Goal: Task Accomplishment & Management: Manage account settings

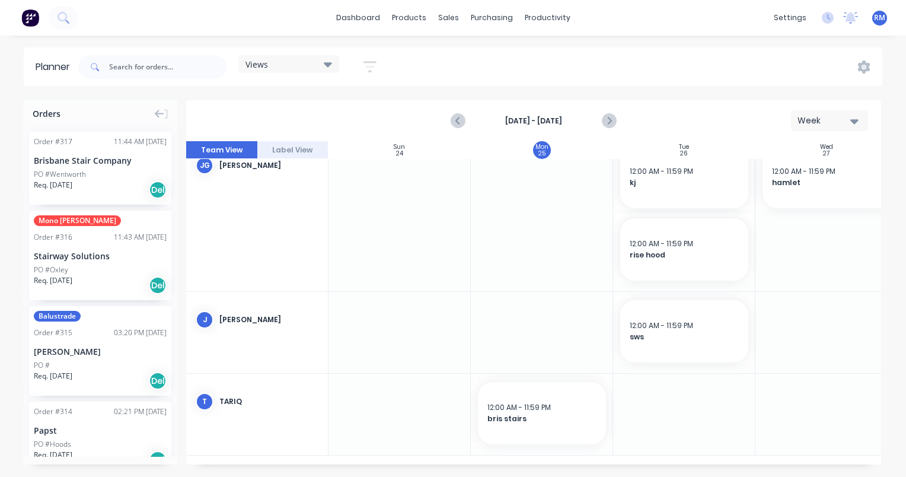
scroll to position [355, 0]
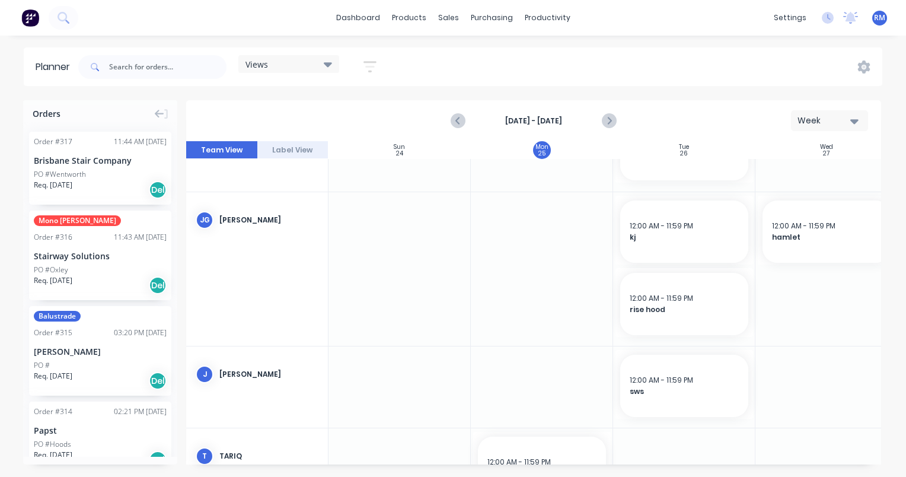
click at [675, 342] on div at bounding box center [684, 269] width 142 height 154
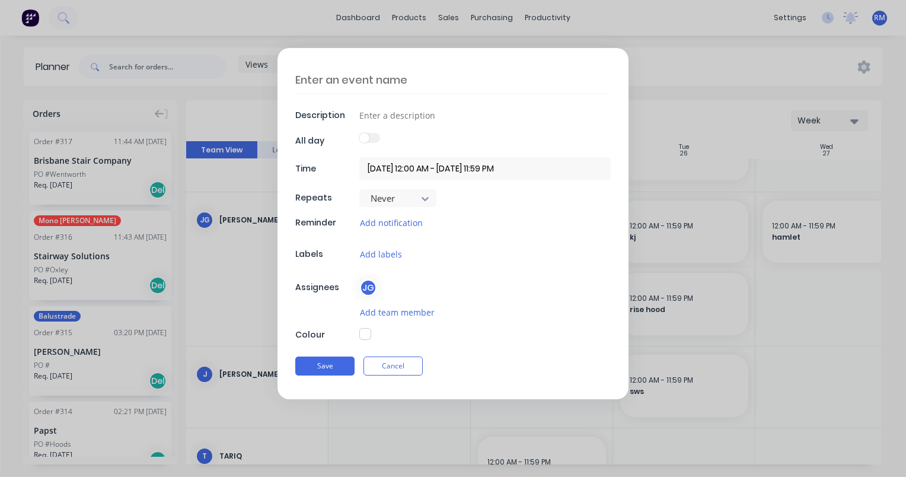
click at [389, 78] on textarea at bounding box center [452, 80] width 315 height 28
type textarea "x"
type textarea "f"
type textarea "x"
type textarea "fi"
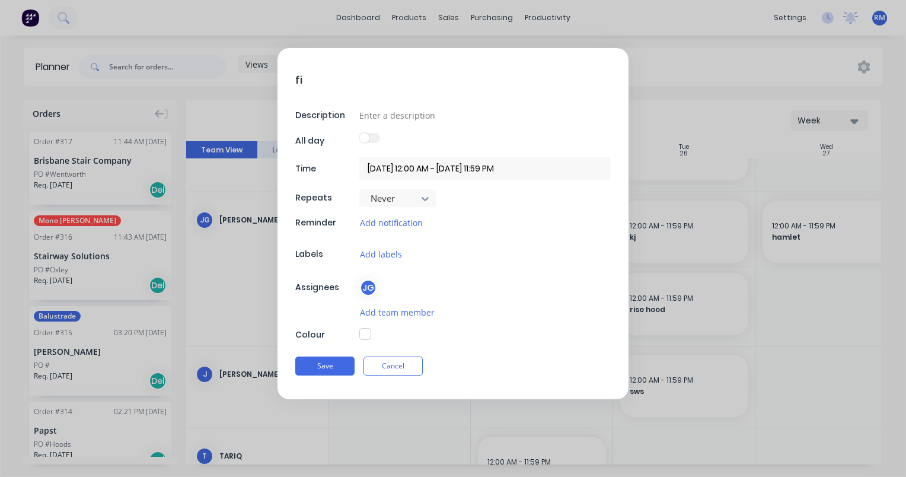
type textarea "x"
type textarea "fif"
type textarea "x"
type textarea "fift"
type textarea "x"
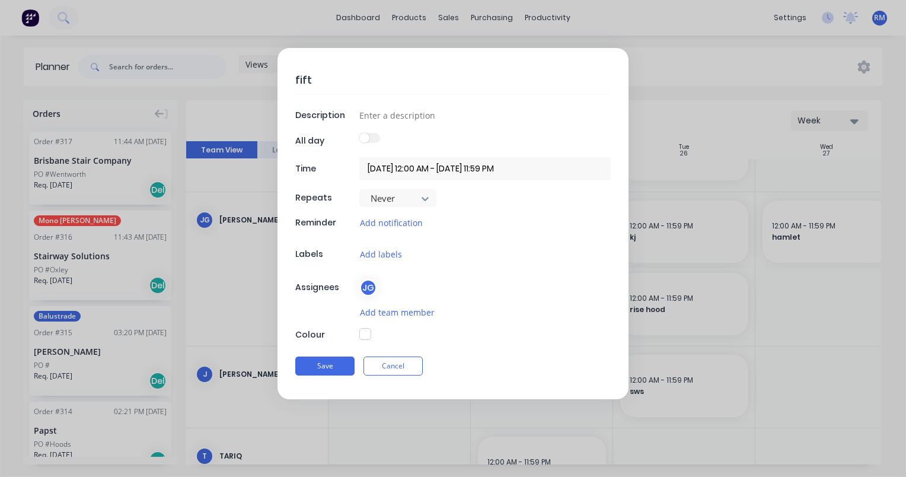
type textarea "fifth"
type textarea "x"
type textarea "fifth"
type textarea "x"
type textarea "fifth a"
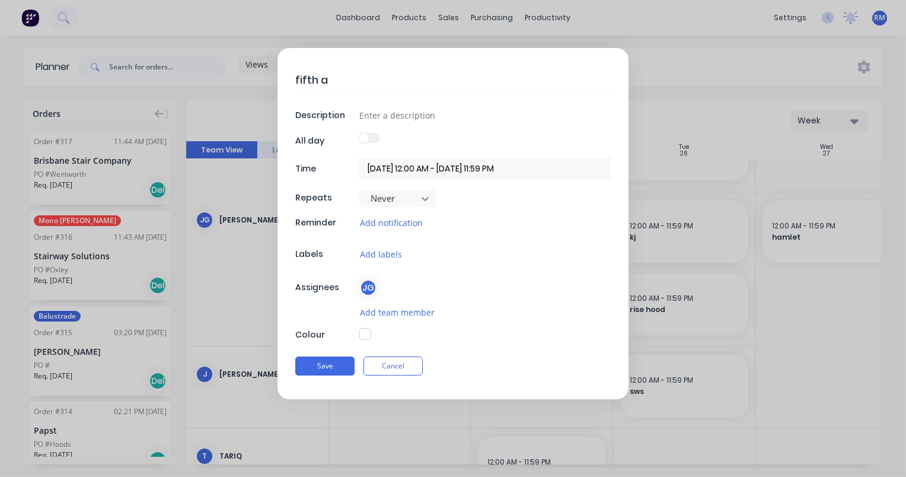
type textarea "x"
type textarea "fifth an"
type textarea "x"
type textarea "fifth and"
type textarea "x"
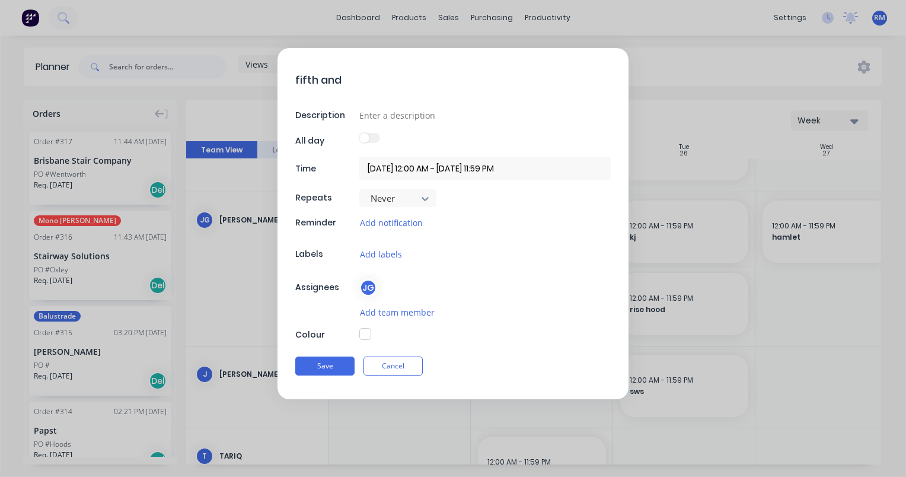
type textarea "fifth and"
type textarea "x"
type textarea "fifth and c"
type textarea "x"
type textarea "fifth and cp"
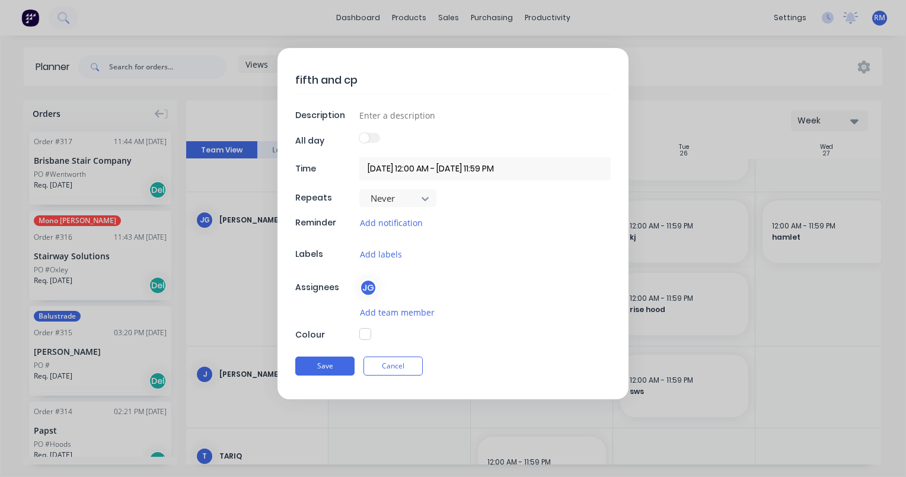
type textarea "x"
type textarea "fifth and cp"
type textarea "x"
type textarea "fifth and cp s"
type textarea "x"
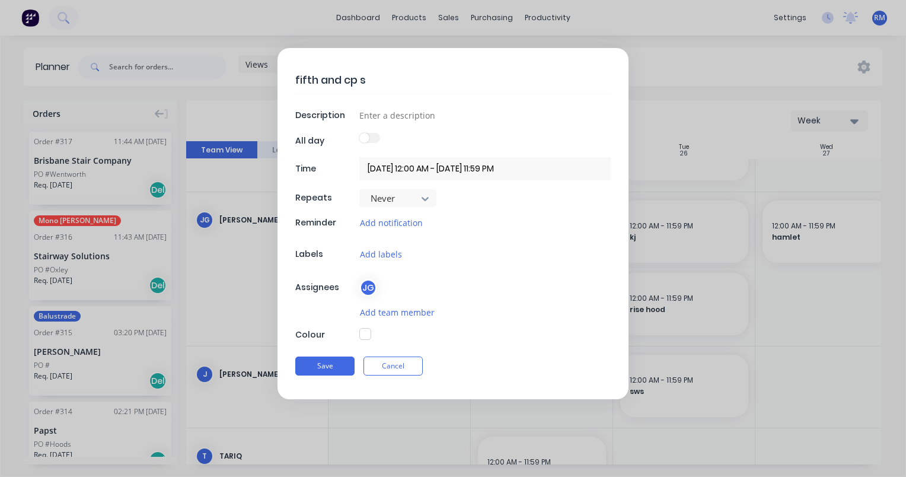
type textarea "fifth and cp si"
type textarea "x"
type textarea "fifth and cp sit"
type textarea "x"
type textarea "fifth and cp site"
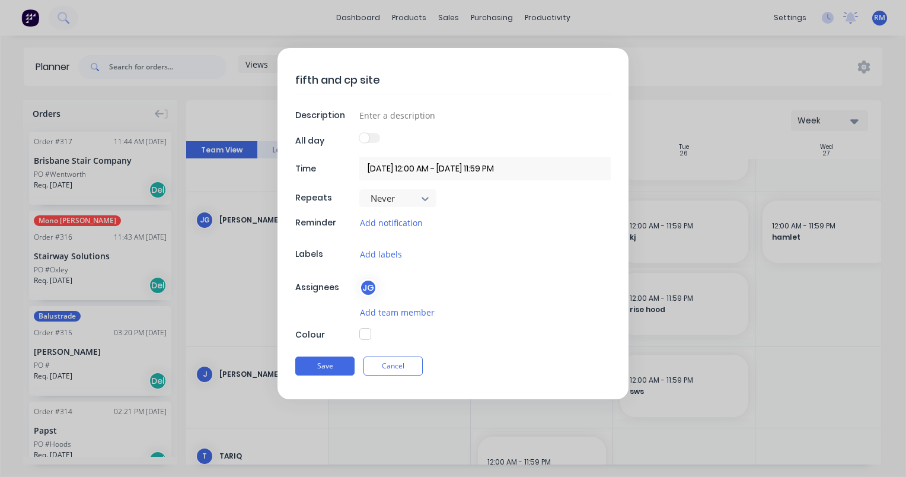
type textarea "x"
type textarea "fifth and cp site"
type textarea "x"
type textarea "fifth and cp site m"
type textarea "x"
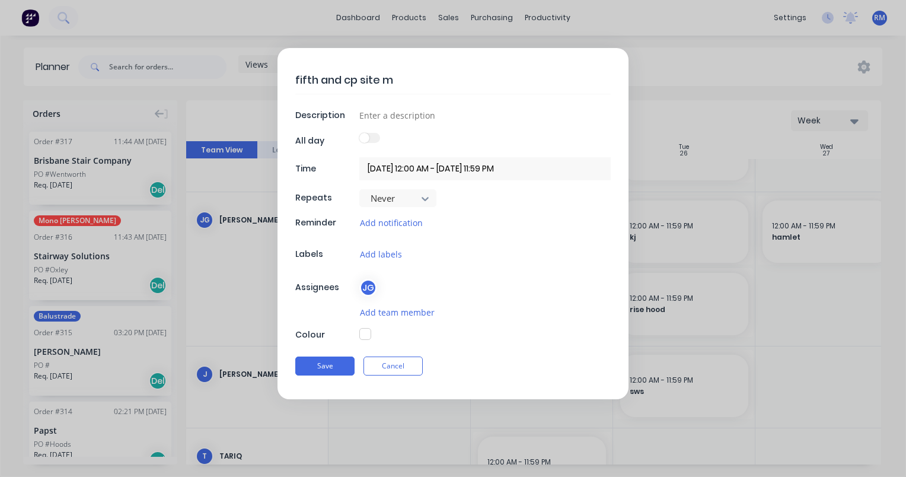
type textarea "fifth and cp site me"
type textarea "x"
type textarea "fifth and cp site mea"
type textarea "x"
type textarea "fifth and cp site meas"
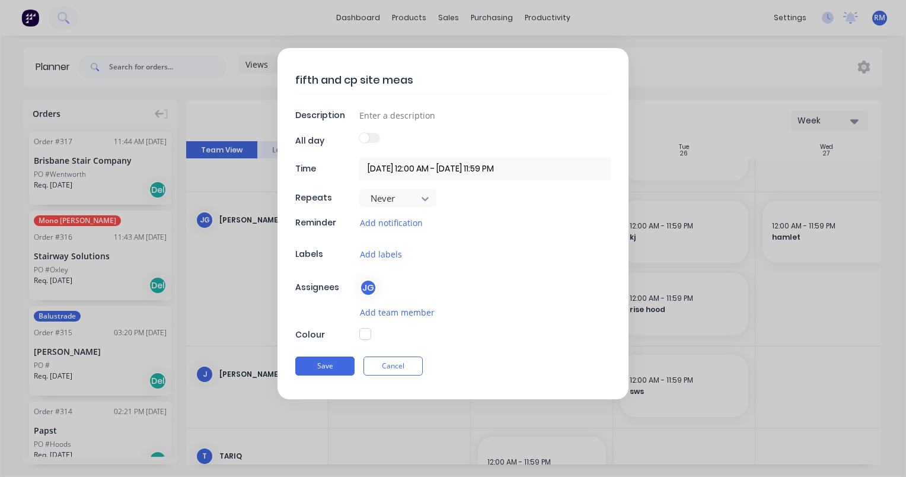
type textarea "x"
type textarea "fifth and cp site measu"
type textarea "x"
type textarea "fifth and cp site measur"
type textarea "x"
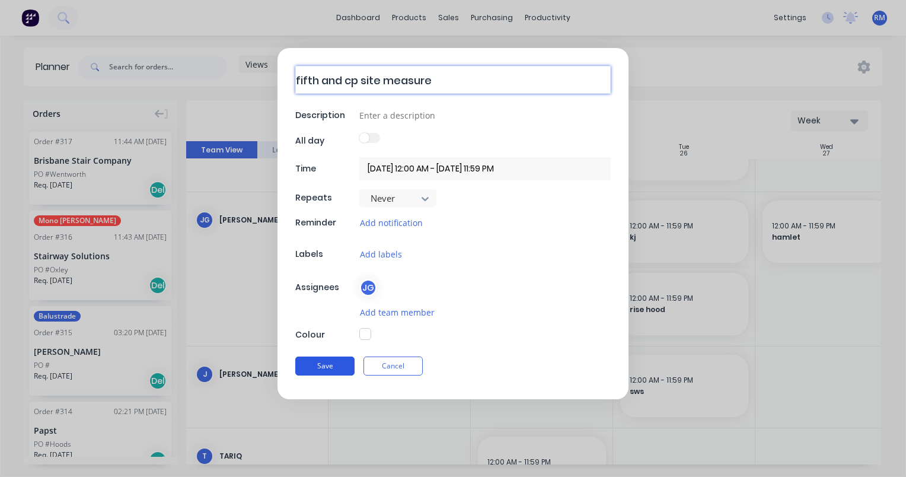
type textarea "fifth and cp site measure"
click at [333, 359] on button "Save" at bounding box center [324, 365] width 59 height 19
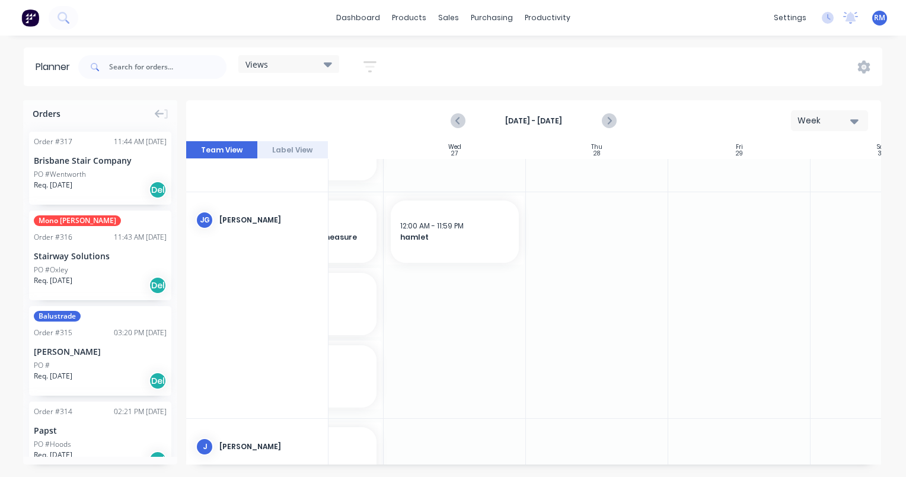
scroll to position [355, 374]
click at [599, 219] on div at bounding box center [595, 305] width 142 height 226
click at [600, 219] on div at bounding box center [595, 305] width 142 height 226
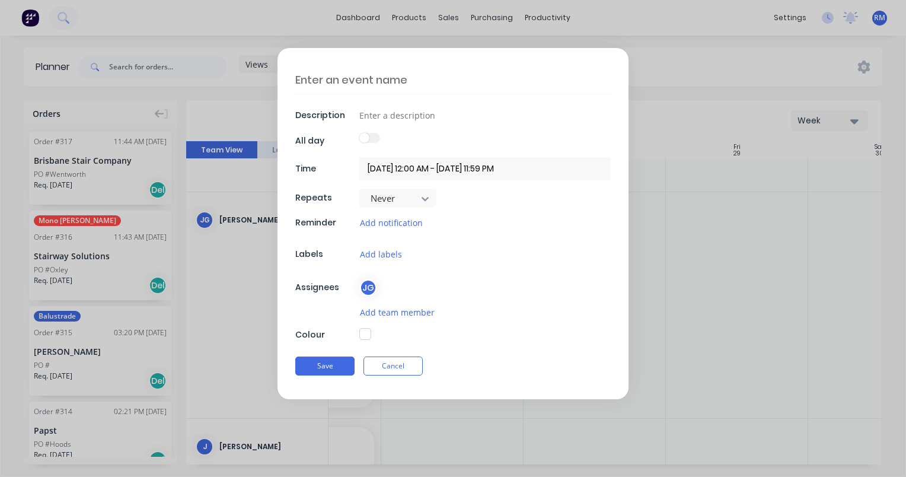
click at [441, 83] on textarea at bounding box center [452, 80] width 315 height 28
type textarea "x"
type textarea "p"
type textarea "x"
type textarea "pa"
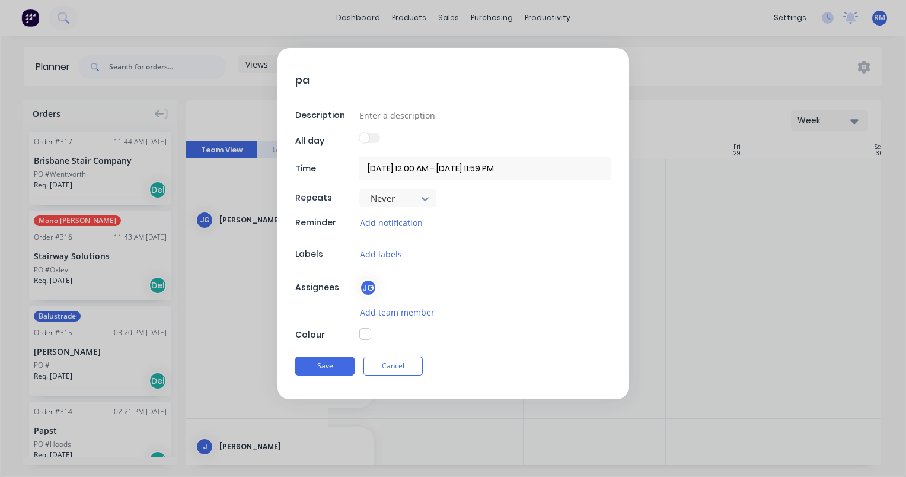
type textarea "x"
type textarea "pap"
type textarea "x"
type textarea "paps"
type textarea "x"
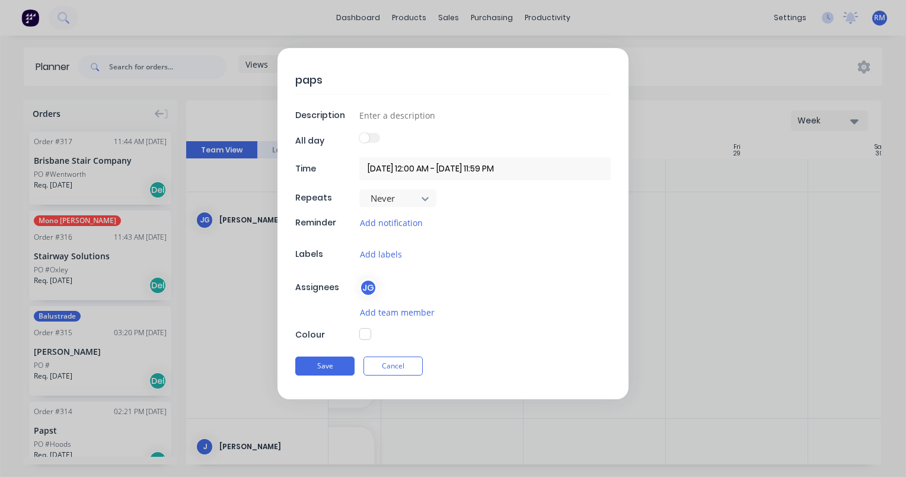
type textarea "[DEMOGRAPHIC_DATA]"
type textarea "x"
type textarea "[DEMOGRAPHIC_DATA]"
type textarea "x"
type textarea "papst i"
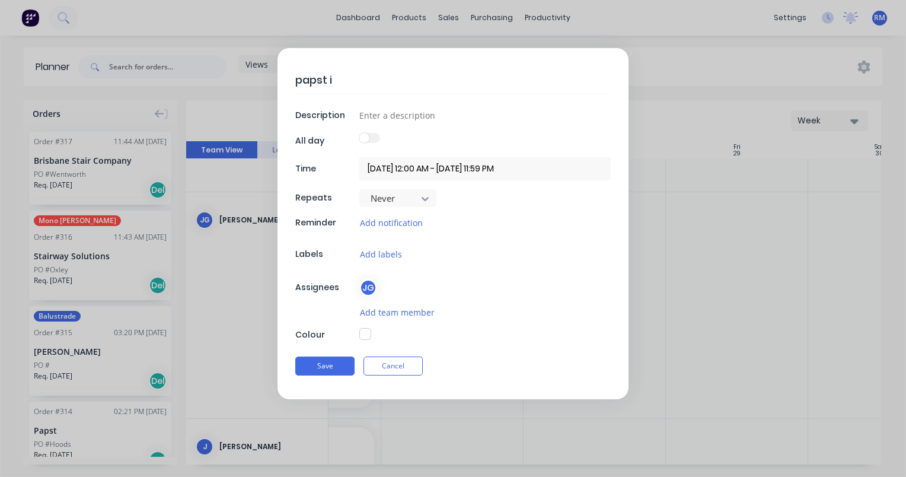
type textarea "x"
type textarea "[DEMOGRAPHIC_DATA] in"
type textarea "x"
type textarea "papst ins"
type textarea "x"
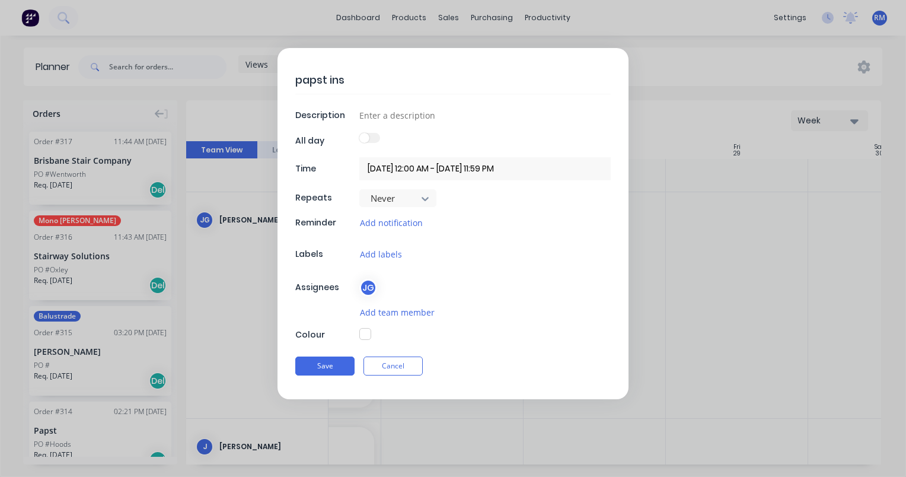
type textarea "papst inst"
type textarea "x"
type textarea "papst inst"
type textarea "x"
type textarea "papst inst p"
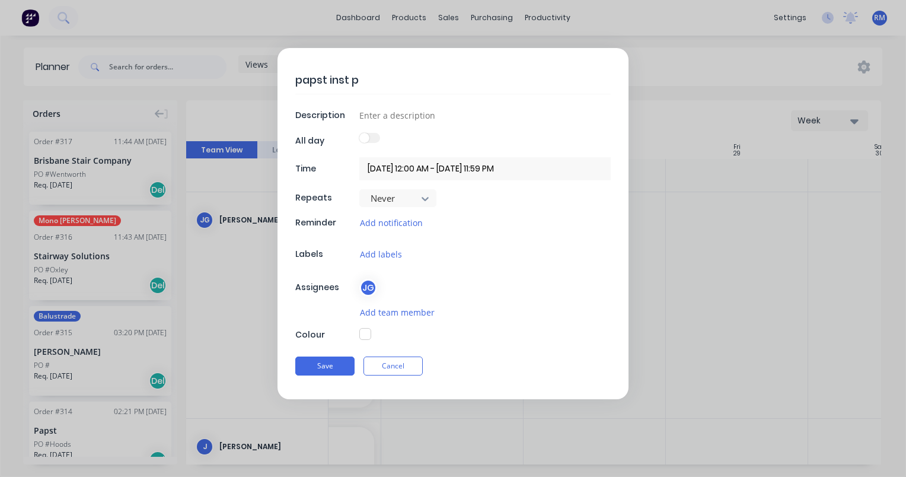
type textarea "x"
type textarea "papst inst pi"
type textarea "x"
type textarea "papst inst pin"
type textarea "x"
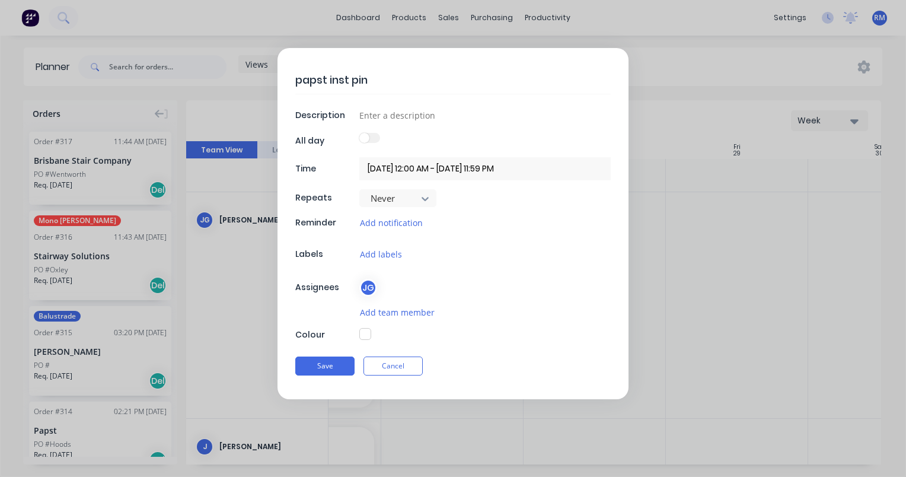
type textarea "papst inst pine"
type textarea "x"
type textarea "papst inst pine"
type textarea "x"
type textarea "papst inst pine s"
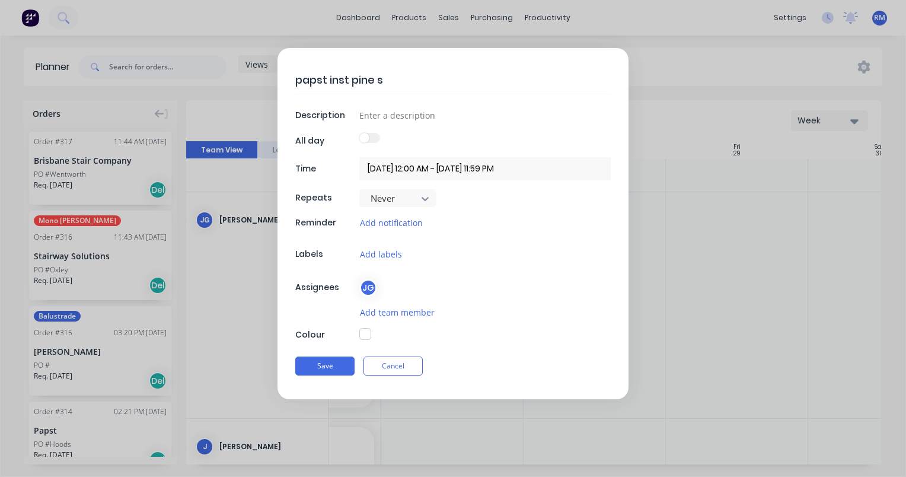
type textarea "x"
type textarea "papst inst pine st"
click at [343, 362] on button "Save" at bounding box center [324, 365] width 59 height 19
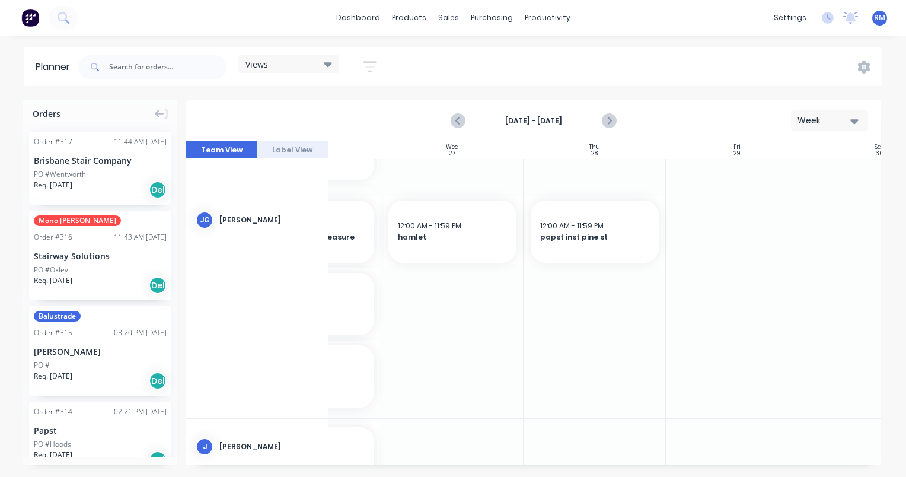
click at [733, 225] on div at bounding box center [737, 305] width 142 height 226
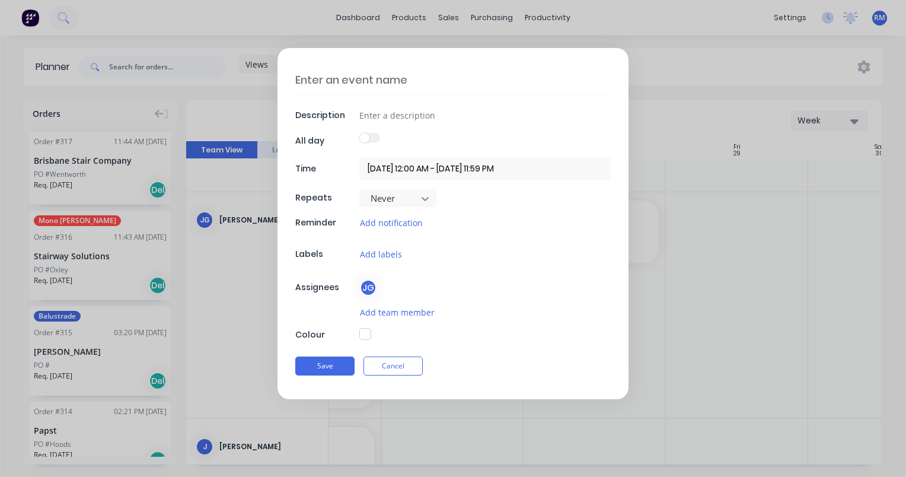
click at [397, 74] on textarea at bounding box center [452, 80] width 315 height 28
type textarea "x"
type textarea "d"
type textarea "x"
type textarea "dr"
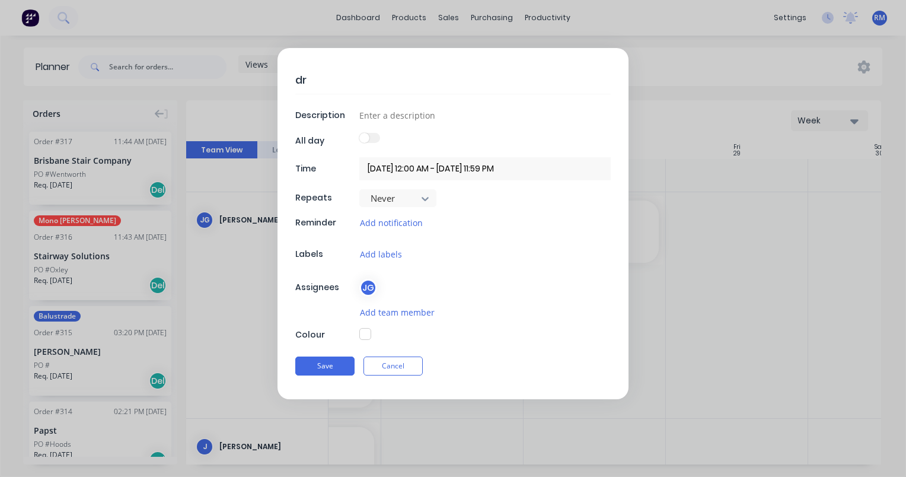
type textarea "x"
type textarea "dro"
type textarea "x"
type textarea "drop"
type textarea "x"
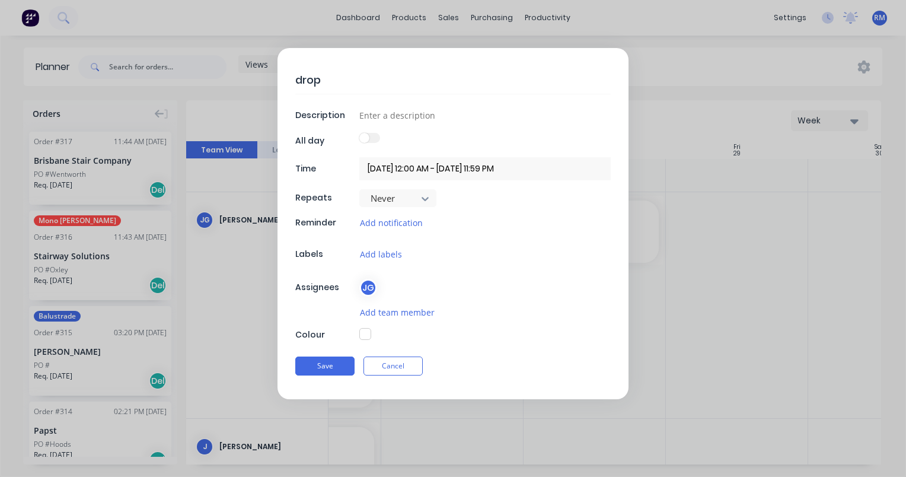
type textarea "drop"
type textarea "x"
type textarea "drop o"
type textarea "x"
type textarea "drop of"
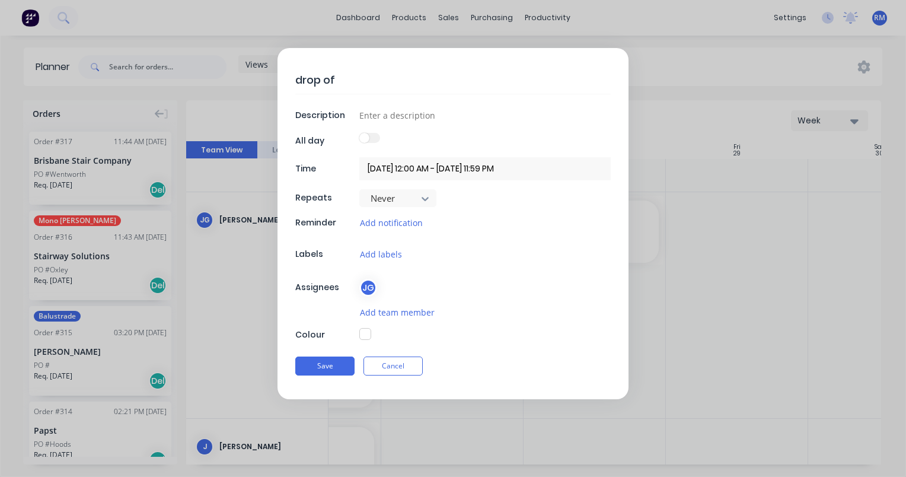
type textarea "x"
type textarea "drop off"
type textarea "x"
type textarea "drop off"
type textarea "x"
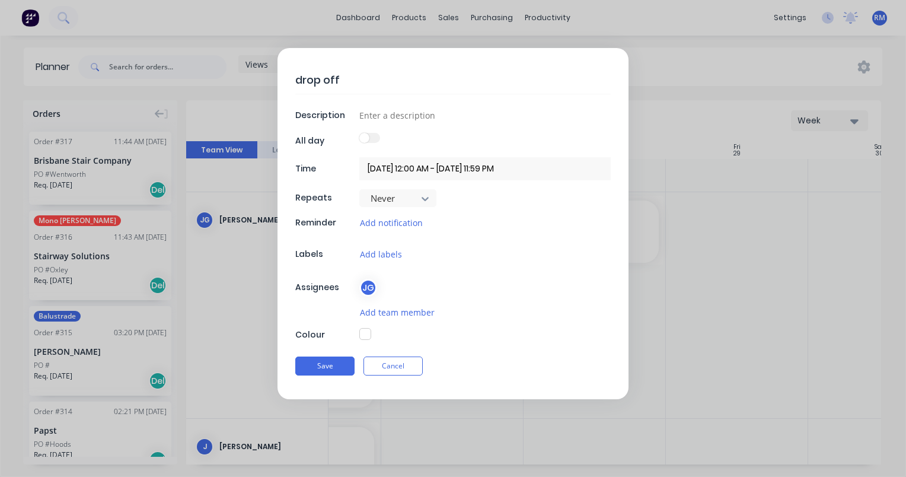
type textarea "drop off s"
type textarea "x"
type textarea "drop off su"
type textarea "x"
type textarea "drop off sun"
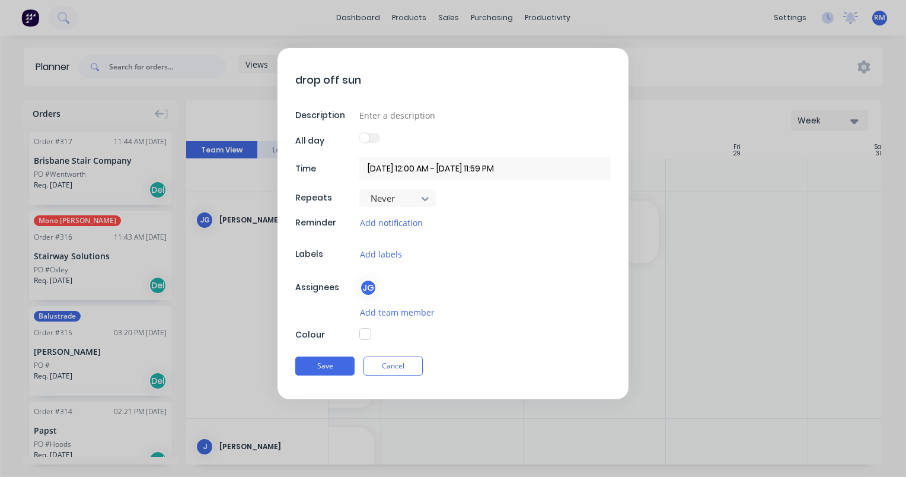
type textarea "x"
type textarea "drop off suns"
type textarea "x"
type textarea "drop off sunst"
type textarea "x"
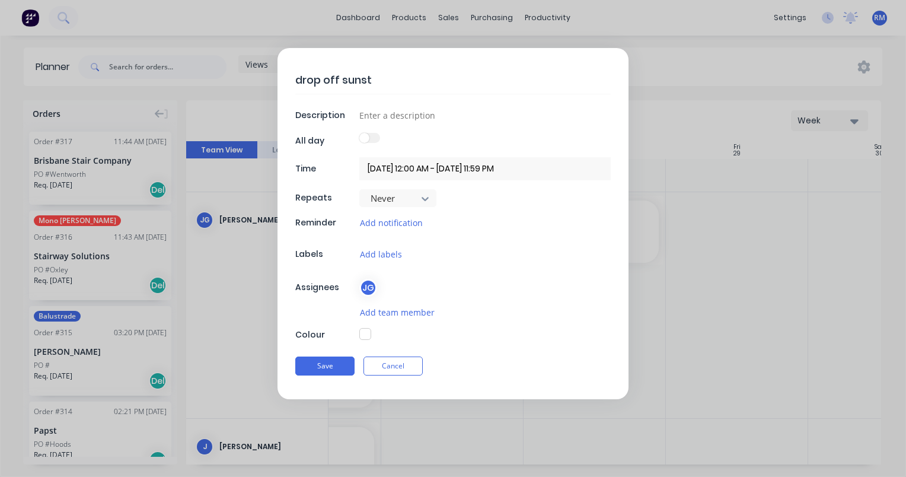
type textarea "drop off sunsto"
type textarea "x"
type textarea "drop off sunston"
type textarea "x"
type textarea "drop off sunstone"
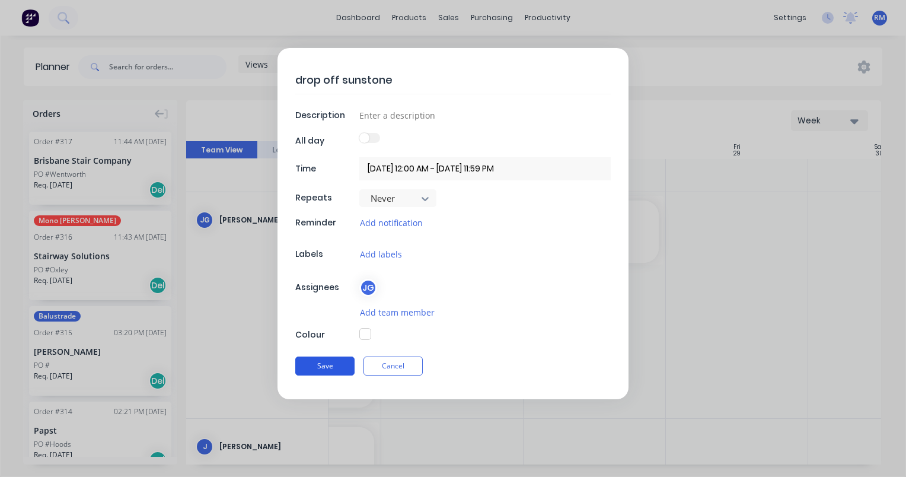
click at [329, 360] on button "Save" at bounding box center [324, 365] width 59 height 19
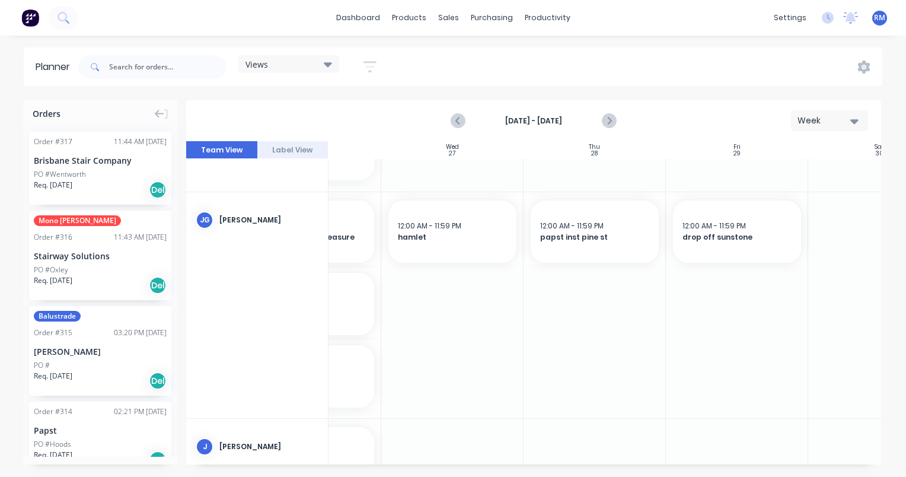
click at [557, 279] on div at bounding box center [595, 305] width 142 height 226
click at [725, 282] on div at bounding box center [737, 305] width 142 height 226
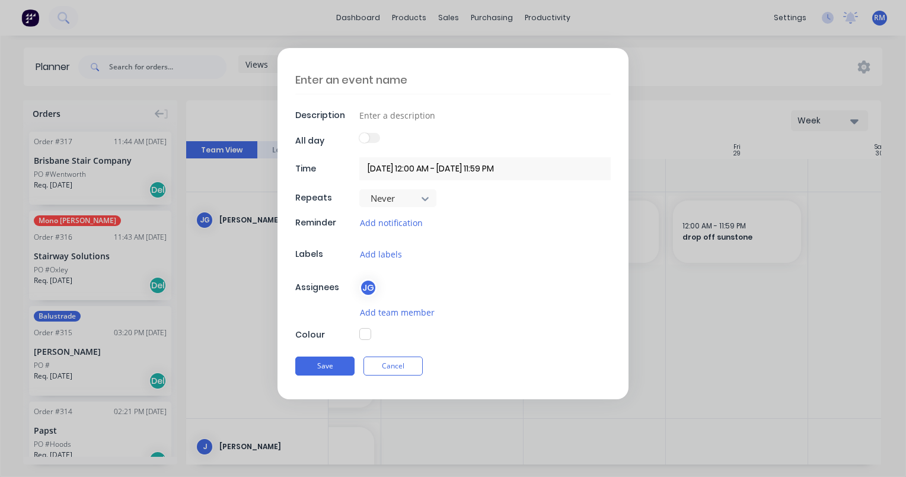
click at [422, 79] on textarea at bounding box center [452, 80] width 315 height 28
type textarea "x"
type textarea "o"
type textarea "x"
type textarea "ol"
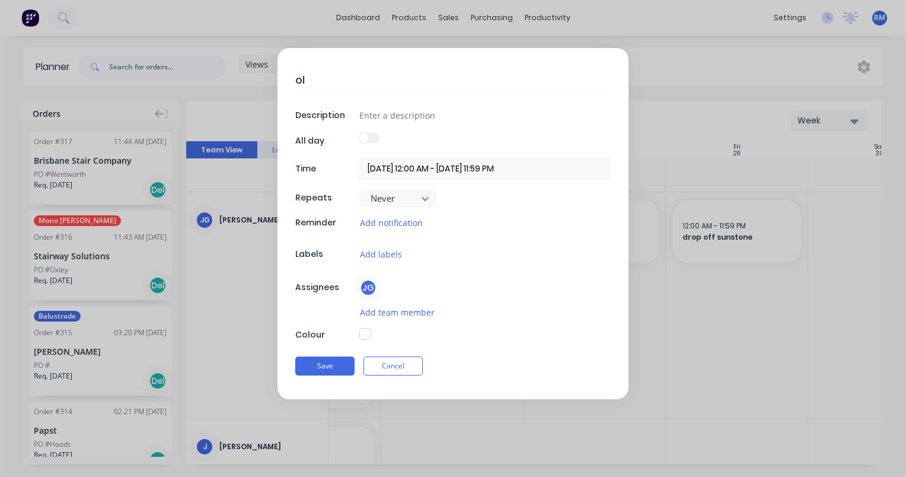
type textarea "x"
type textarea "olb"
type textarea "x"
type textarea "olbr"
type textarea "x"
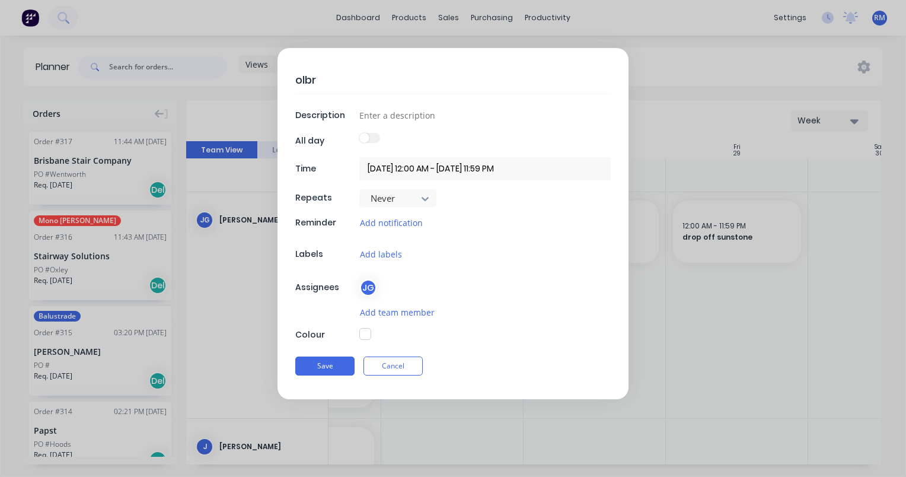
type textarea "olbro"
type textarea "x"
type textarea "olbroc"
click at [341, 364] on button "Save" at bounding box center [324, 365] width 59 height 19
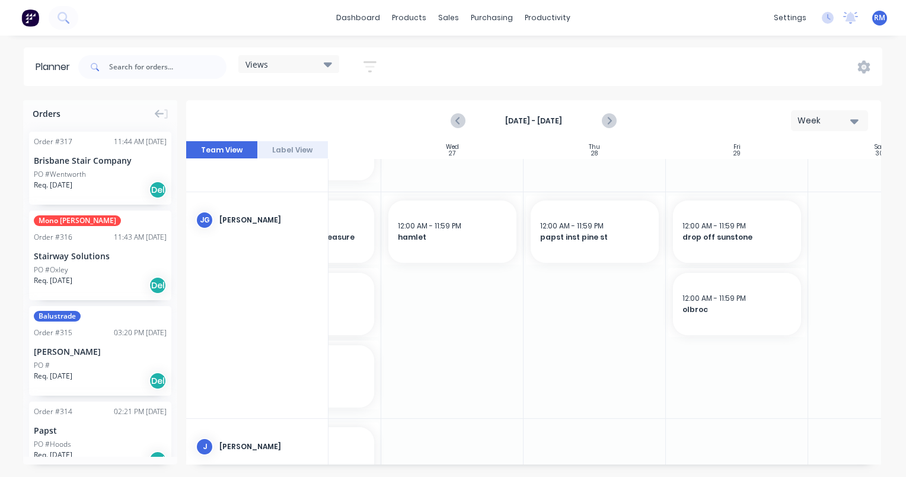
click at [716, 347] on div at bounding box center [737, 305] width 142 height 226
click at [717, 347] on div at bounding box center [737, 305] width 142 height 226
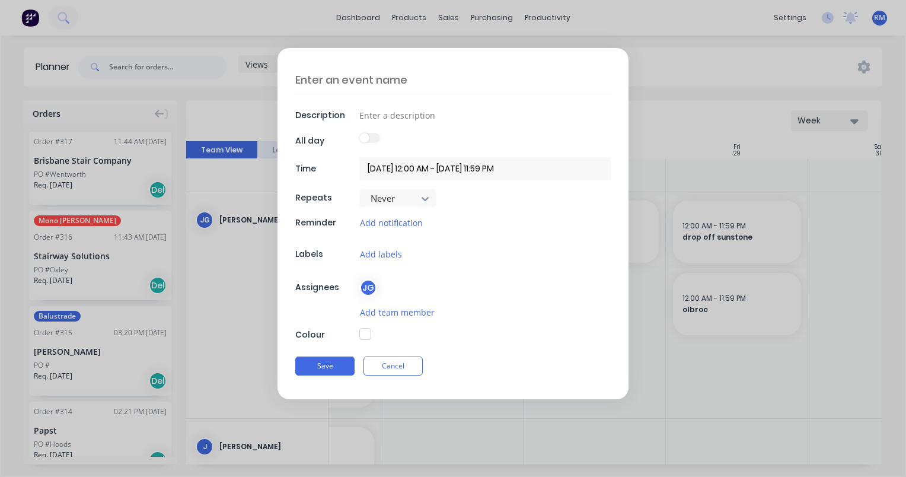
click at [429, 81] on textarea at bounding box center [452, 80] width 315 height 28
type textarea "x"
type textarea "t"
type textarea "x"
type textarea "to"
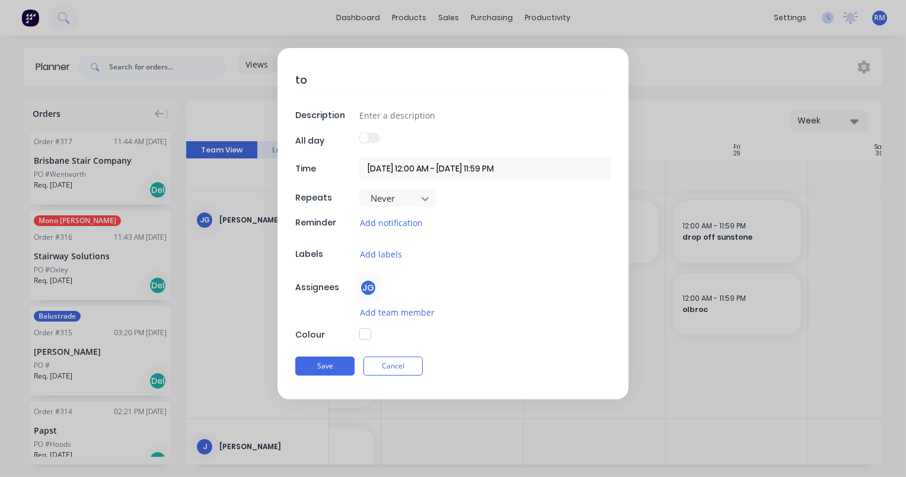
type textarea "x"
type textarea "ton"
type textarea "x"
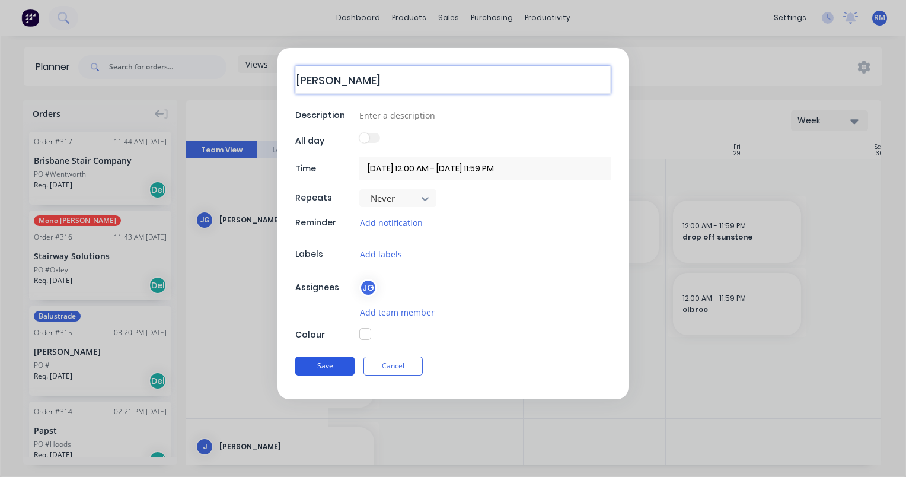
type textarea "[PERSON_NAME]"
click at [327, 363] on button "Save" at bounding box center [324, 365] width 59 height 19
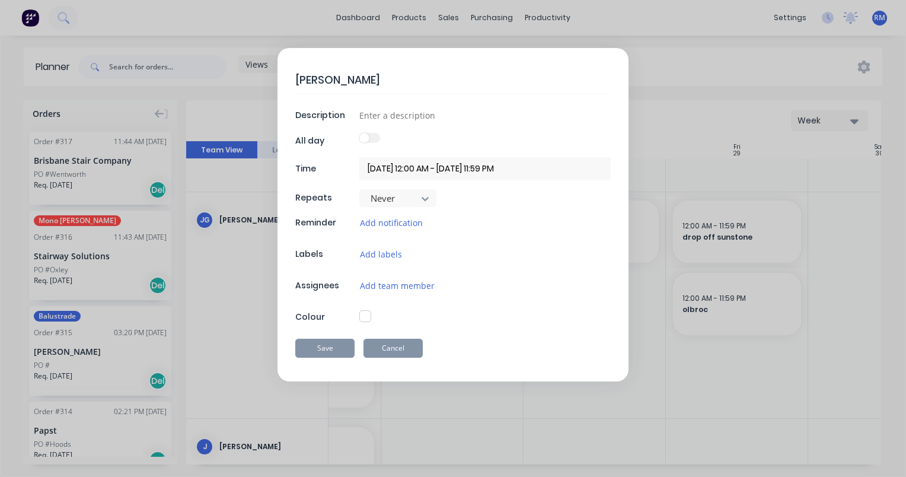
type textarea "x"
